Goal: Find specific page/section: Find specific page/section

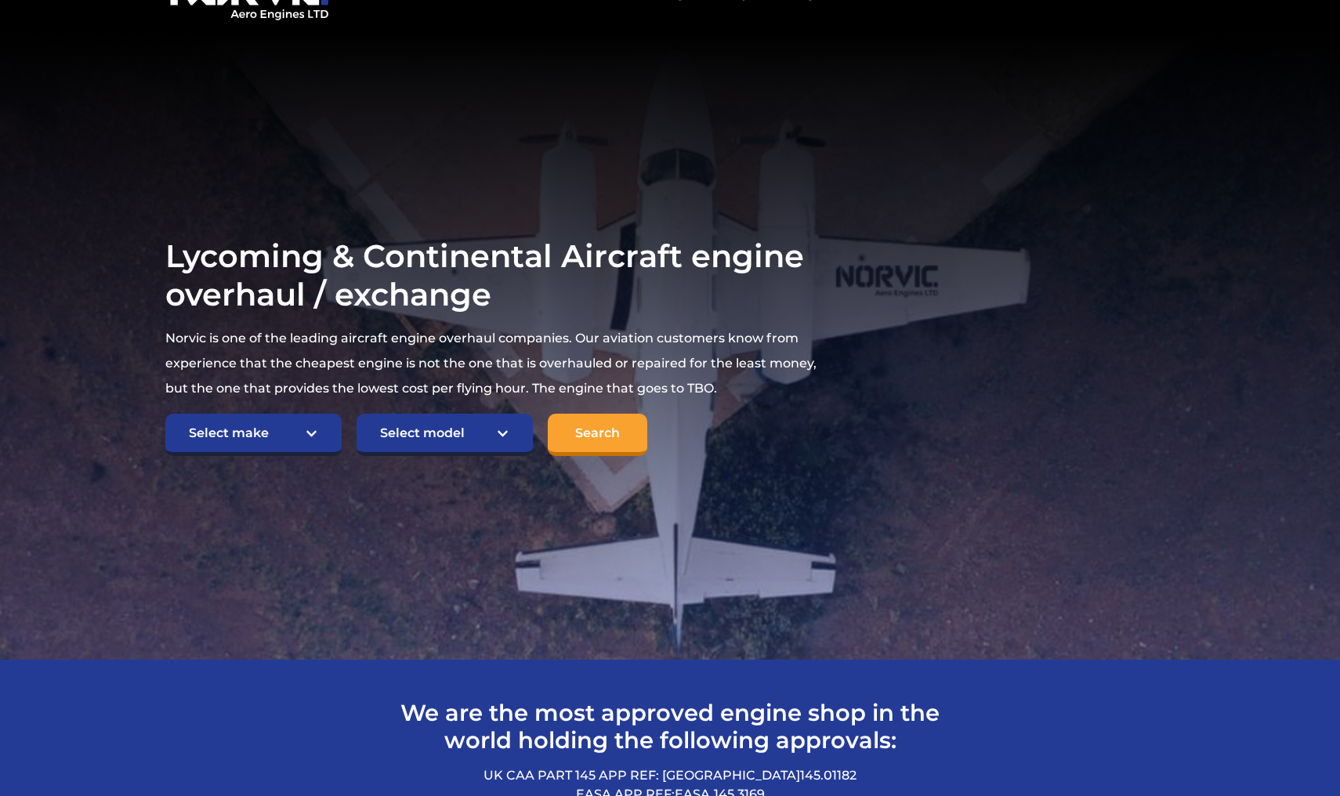
scroll to position [140, 0]
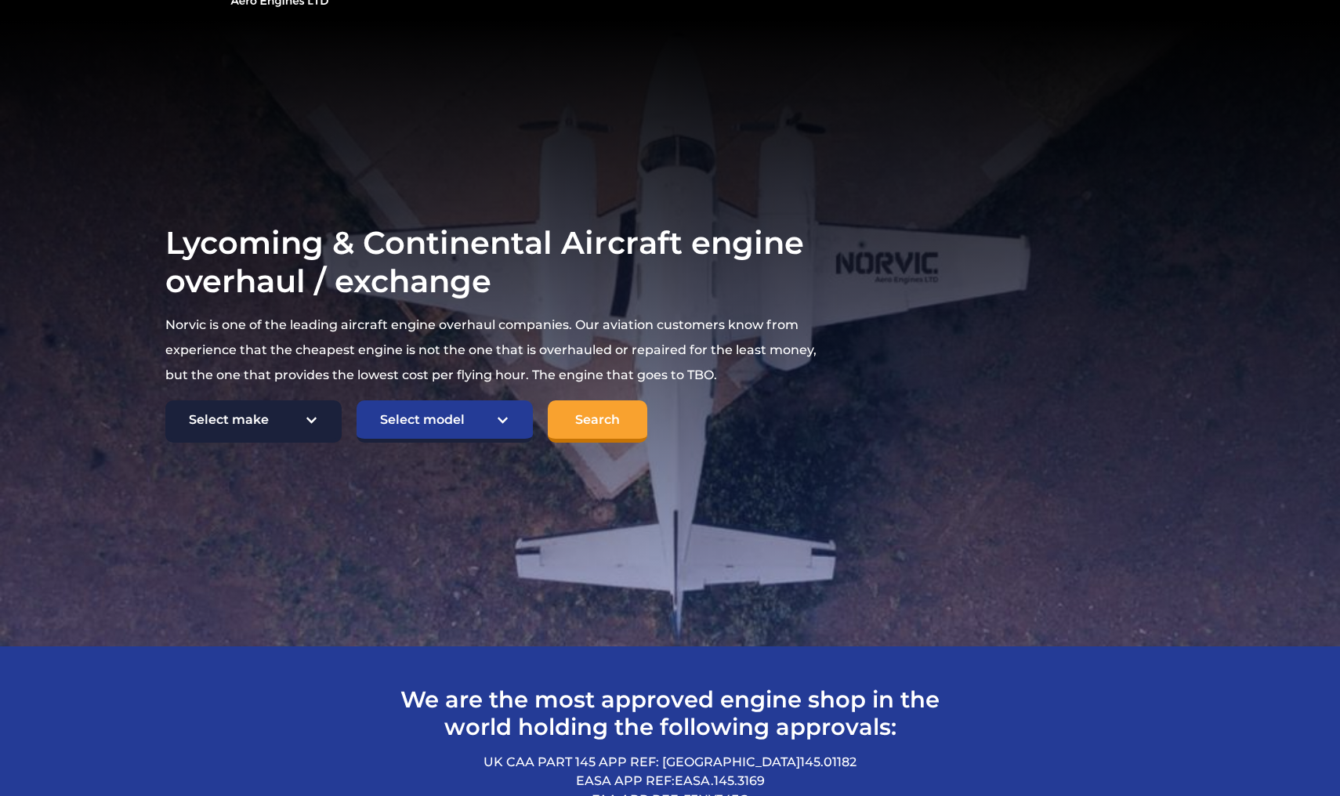
select select "Lycoming"
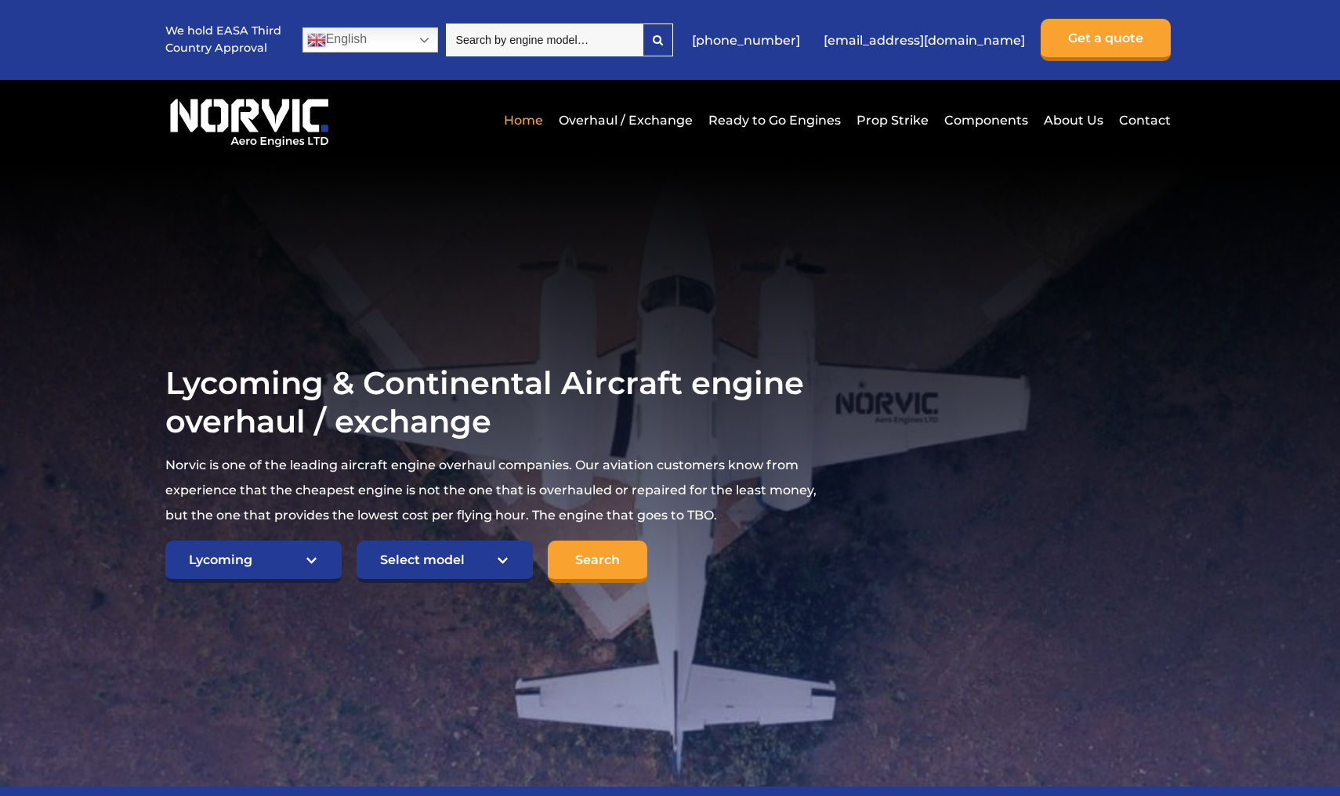
scroll to position [0, 0]
click at [751, 121] on link "Ready to Go Engines" at bounding box center [775, 120] width 140 height 38
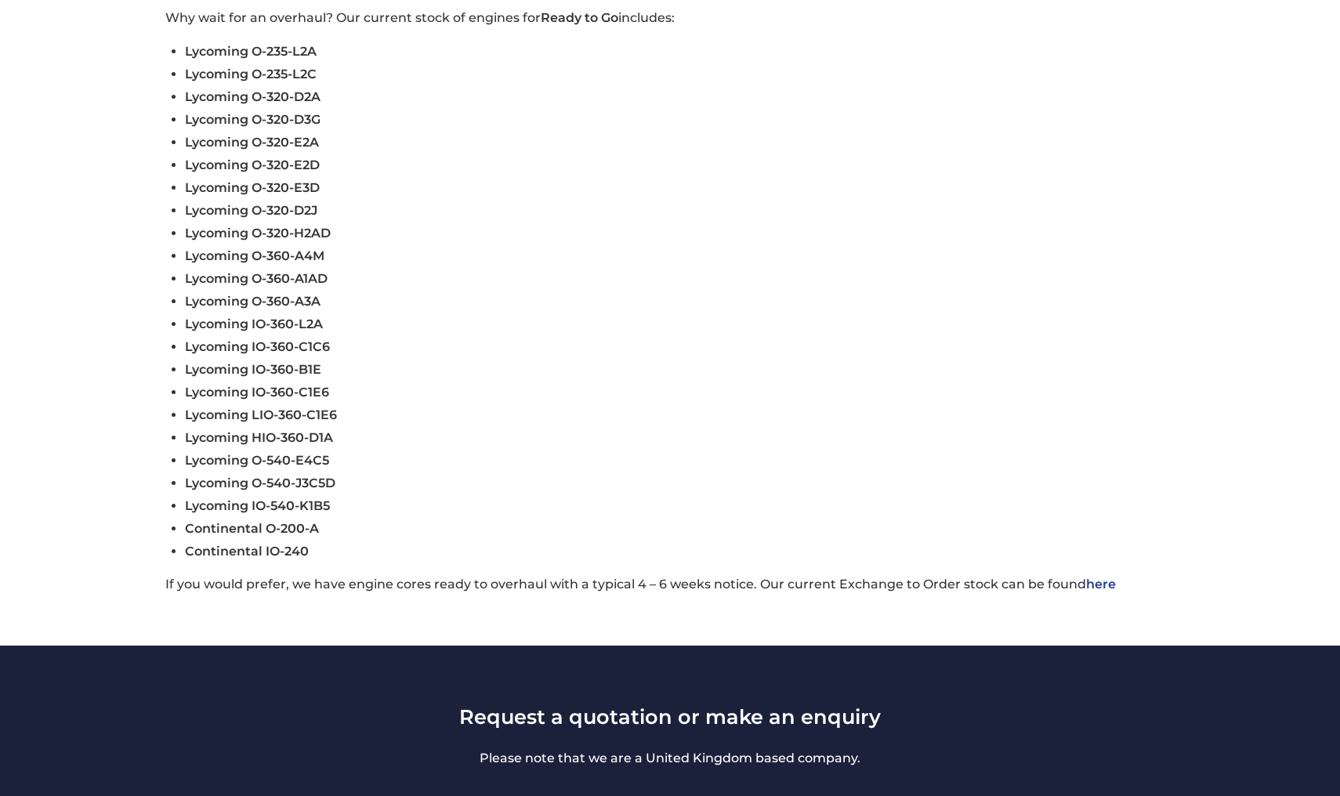
scroll to position [608, 0]
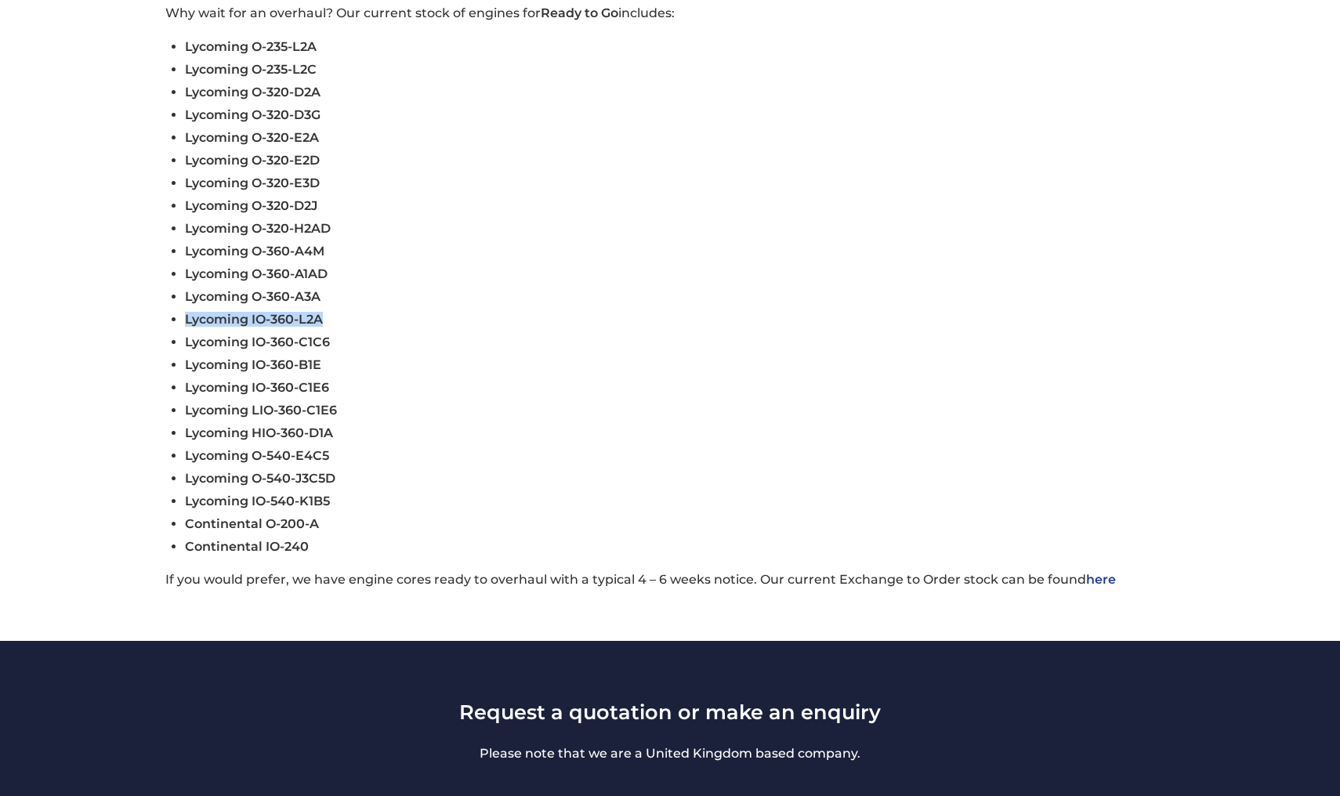
drag, startPoint x: 328, startPoint y: 317, endPoint x: 165, endPoint y: 321, distance: 163.8
click at [165, 321] on div "Subject to availability and payment, shipment within 5 working days . Second to…" at bounding box center [670, 255] width 1050 height 667
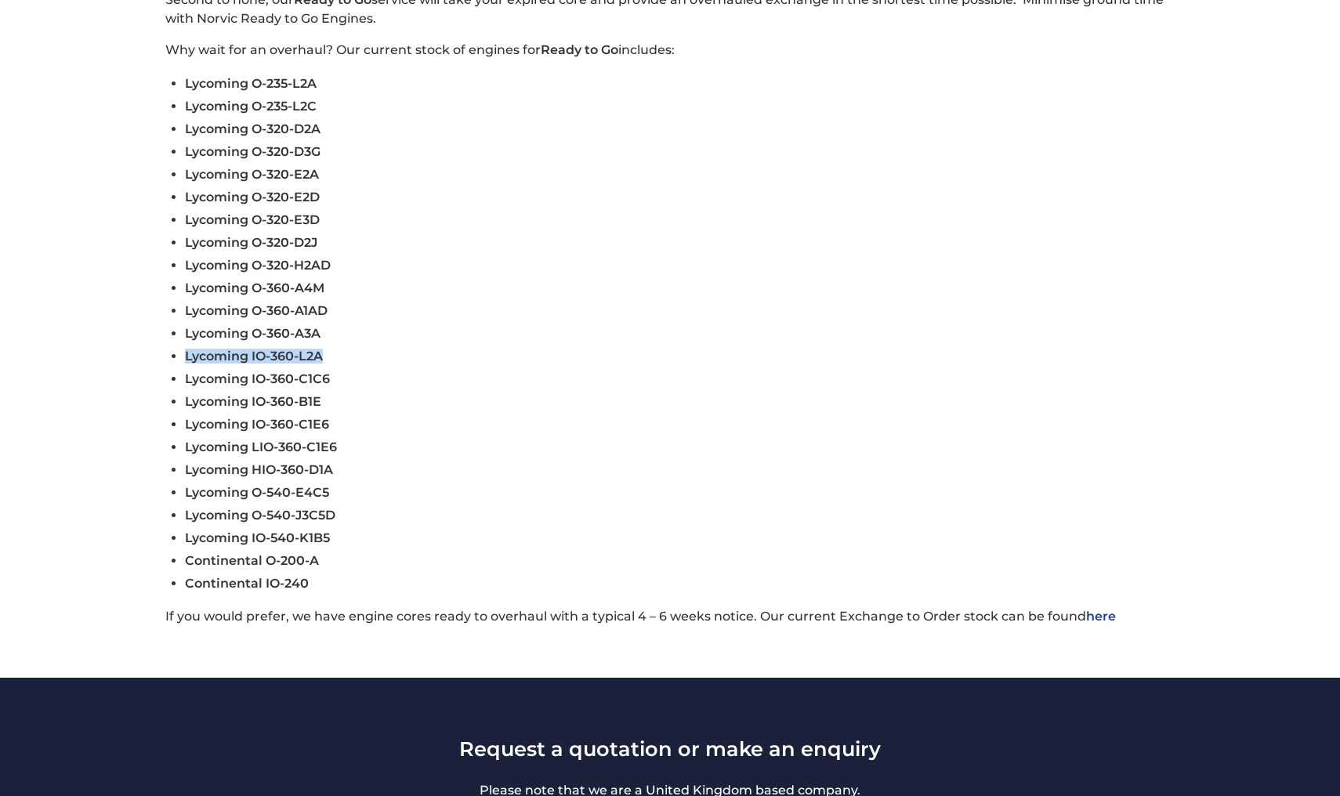
scroll to position [568, 0]
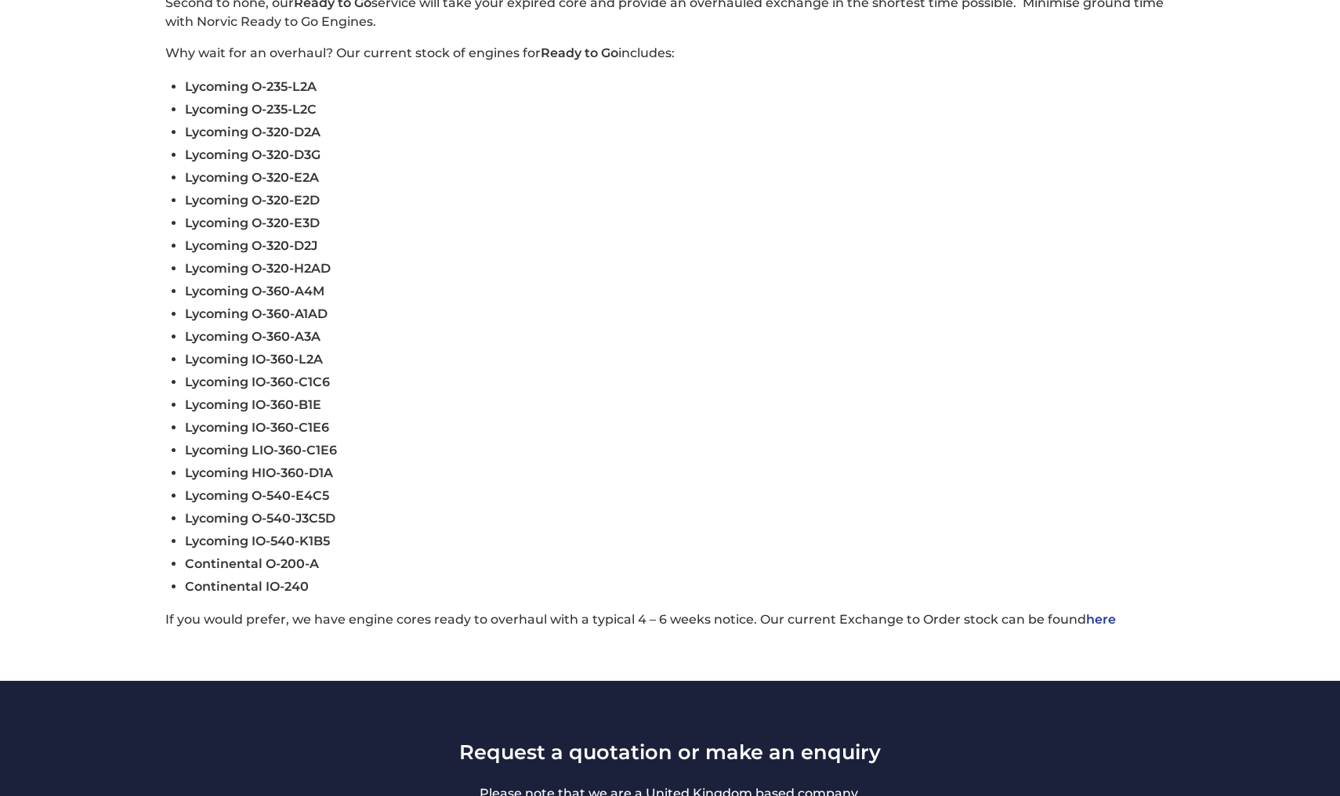
drag, startPoint x: 322, startPoint y: 199, endPoint x: 168, endPoint y: 208, distance: 154.6
click at [167, 208] on div "Subject to availability and payment, shipment within 5 working days . Second to…" at bounding box center [670, 295] width 1050 height 667
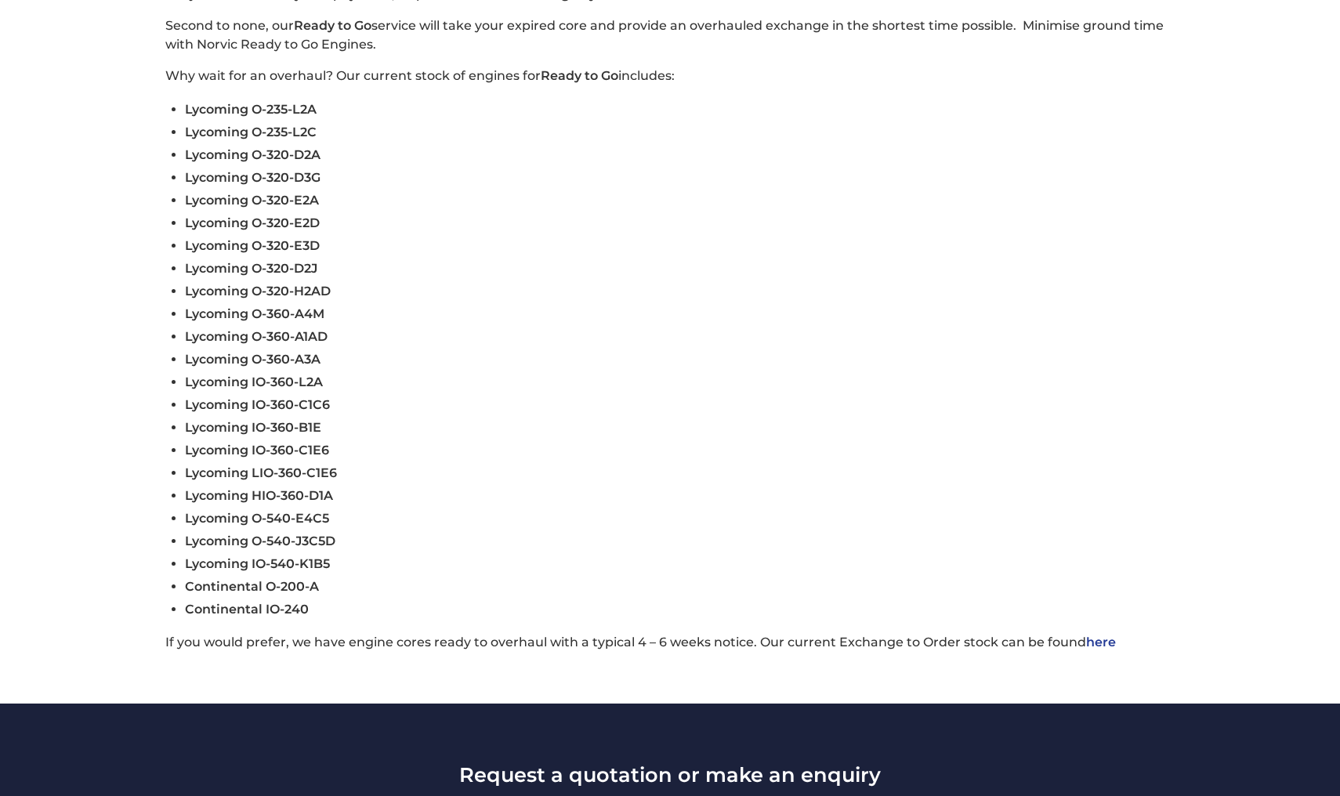
scroll to position [538, 0]
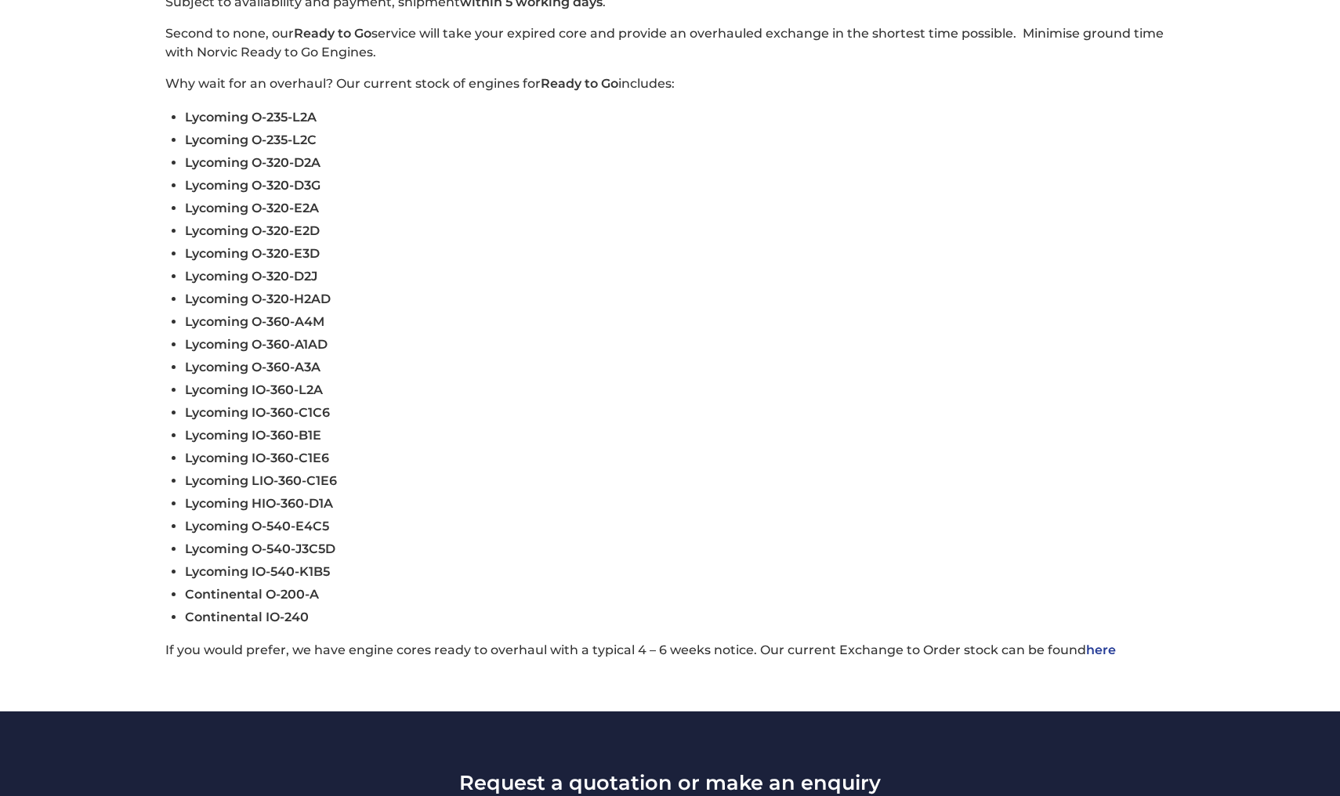
click at [1095, 650] on link "here" at bounding box center [1101, 650] width 30 height 15
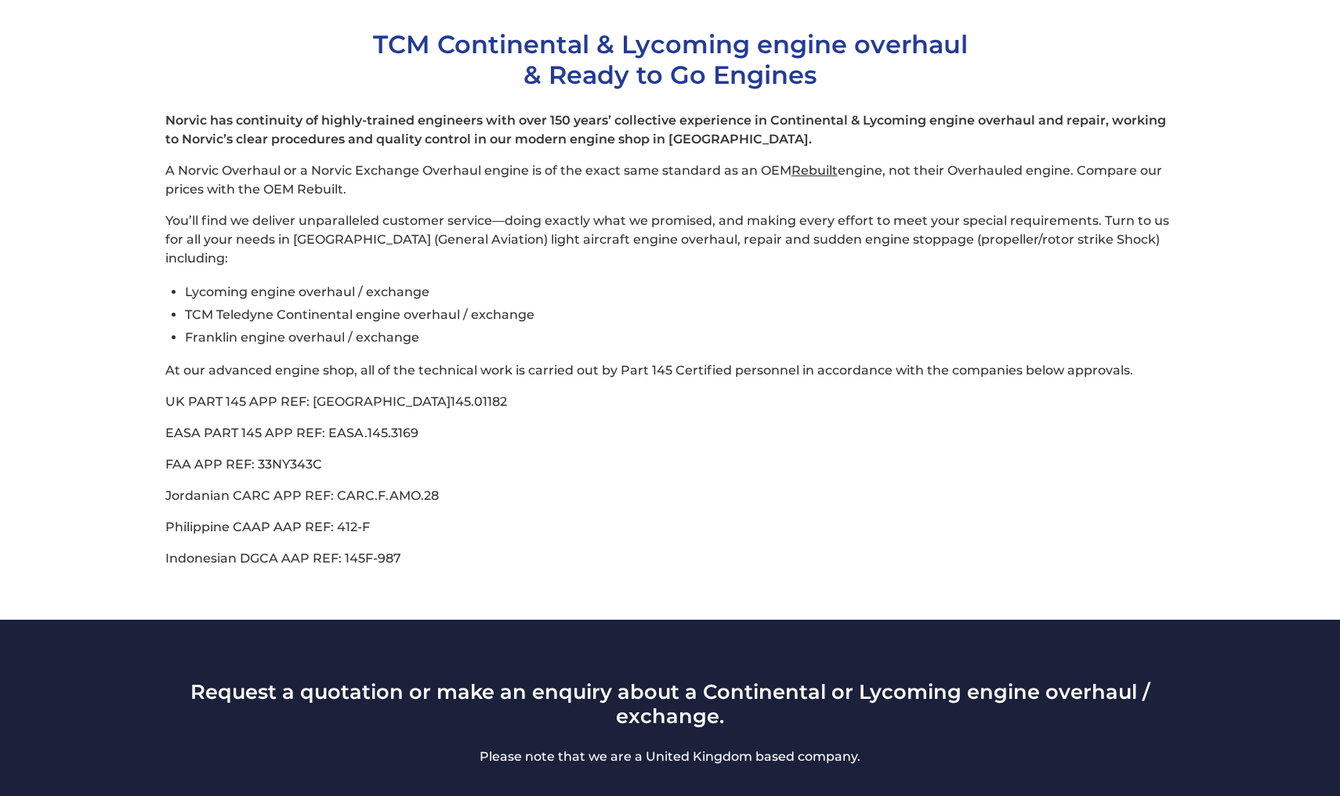
scroll to position [511, 0]
